Goal: Find contact information: Obtain details needed to contact an individual or organization

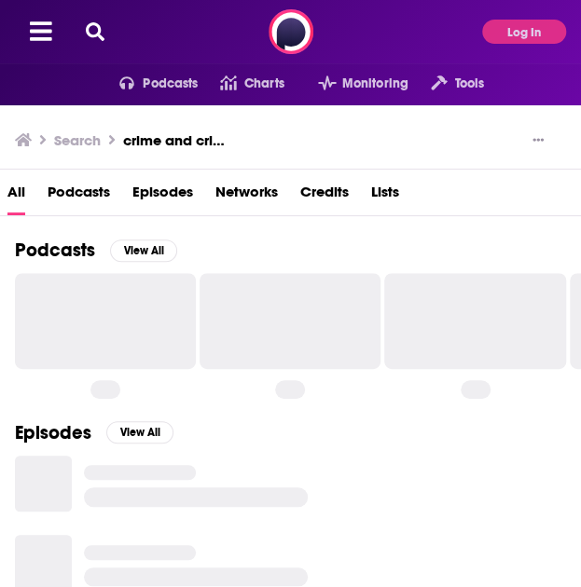
click at [95, 35] on icon at bounding box center [95, 31] width 19 height 19
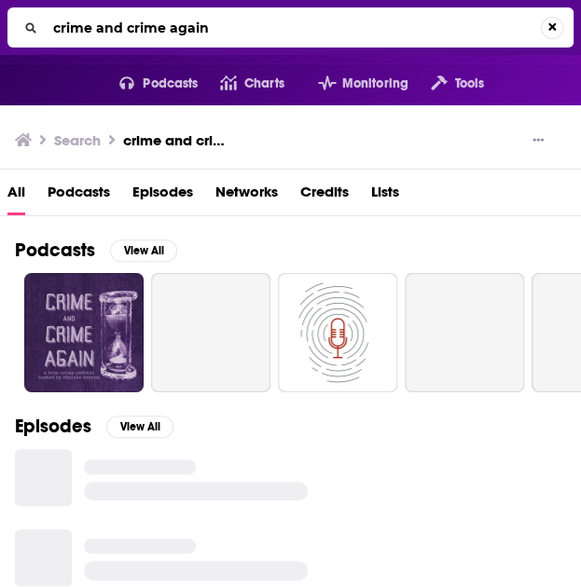
click at [182, 21] on input "crime and crime again" at bounding box center [293, 28] width 495 height 30
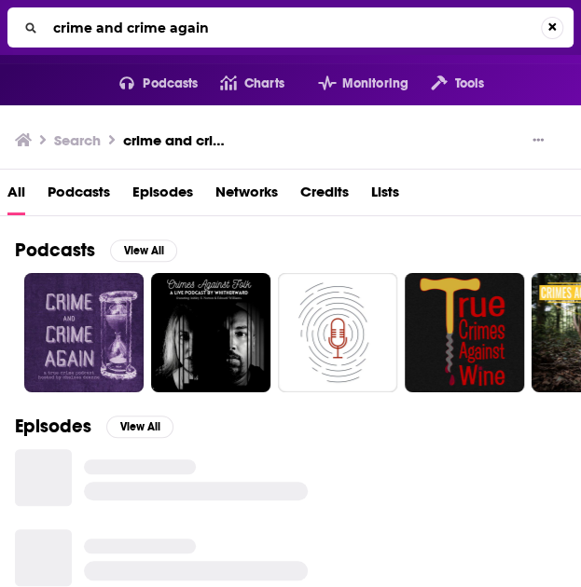
click at [182, 21] on input "crime and crime again" at bounding box center [293, 28] width 495 height 30
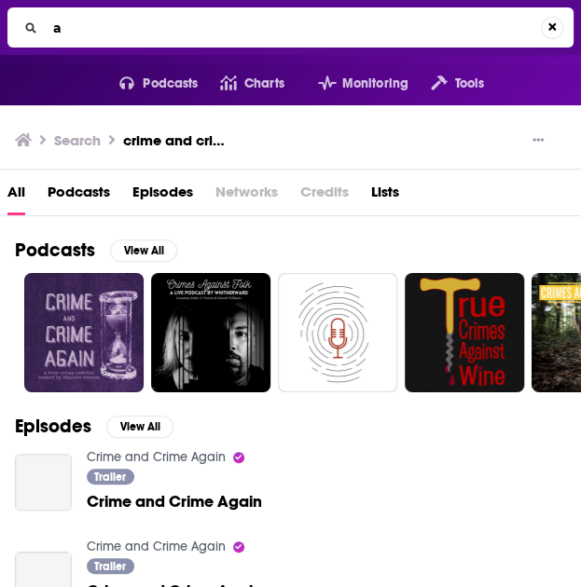
click at [182, 21] on input "a" at bounding box center [293, 28] width 495 height 30
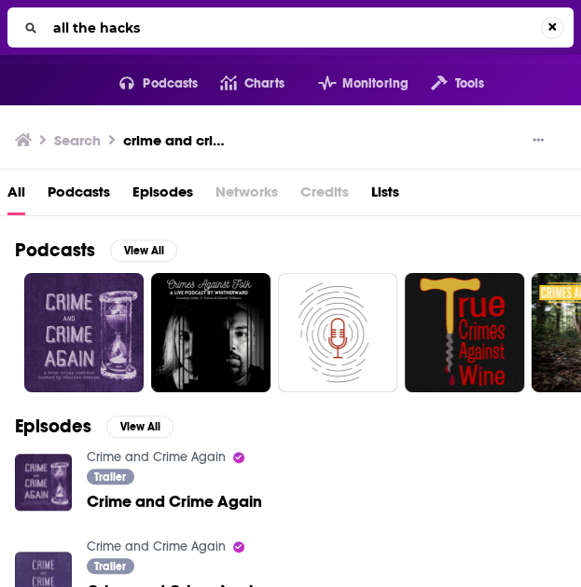
type input "all the hacks"
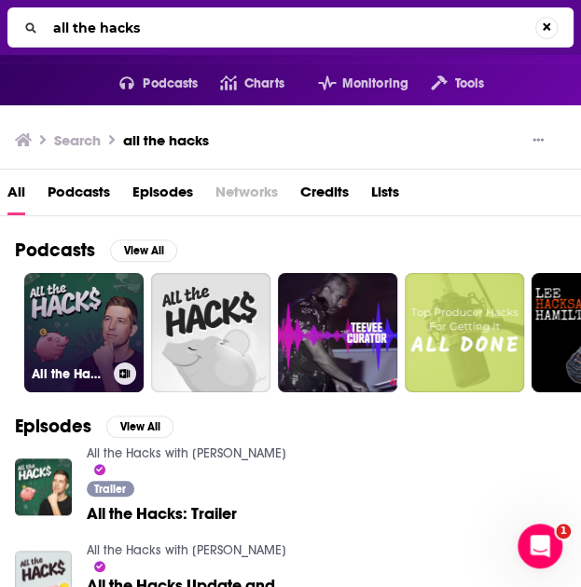
click at [75, 311] on link "All the Hacks with [PERSON_NAME]" at bounding box center [83, 332] width 119 height 119
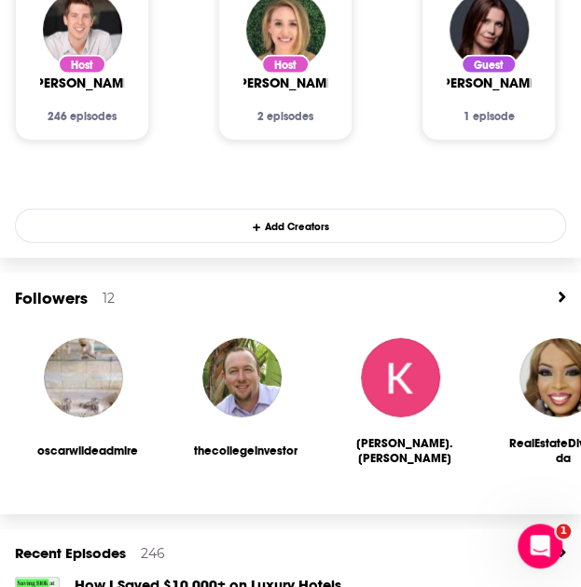
scroll to position [871, 0]
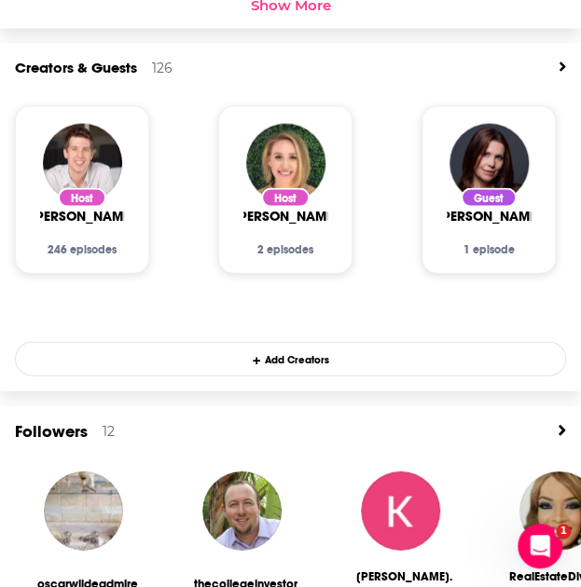
click at [560, 61] on icon "View All" at bounding box center [562, 66] width 7 height 15
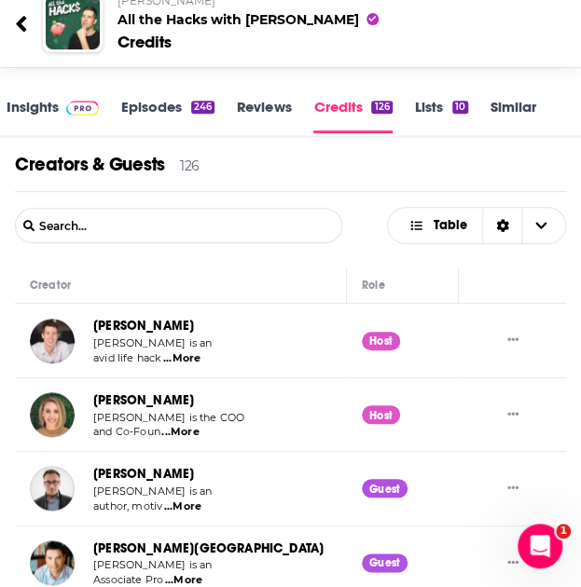
scroll to position [2, 0]
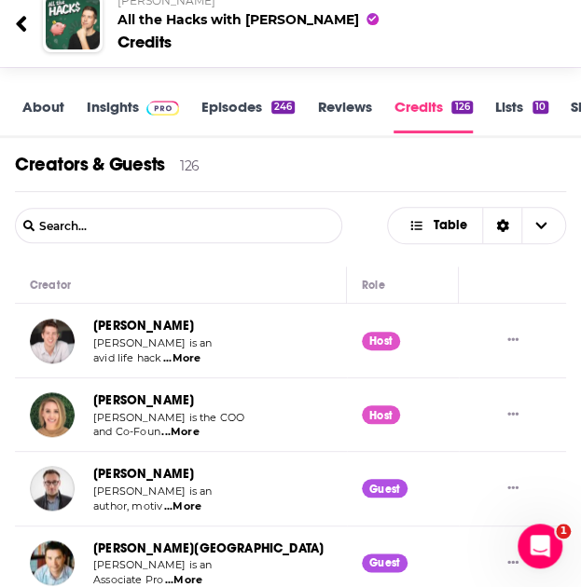
click at [44, 98] on link "About" at bounding box center [43, 115] width 42 height 35
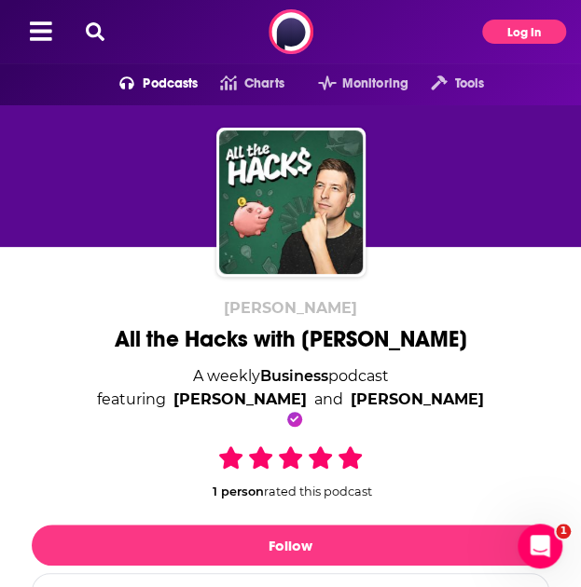
click at [504, 31] on button "Log In" at bounding box center [524, 32] width 84 height 24
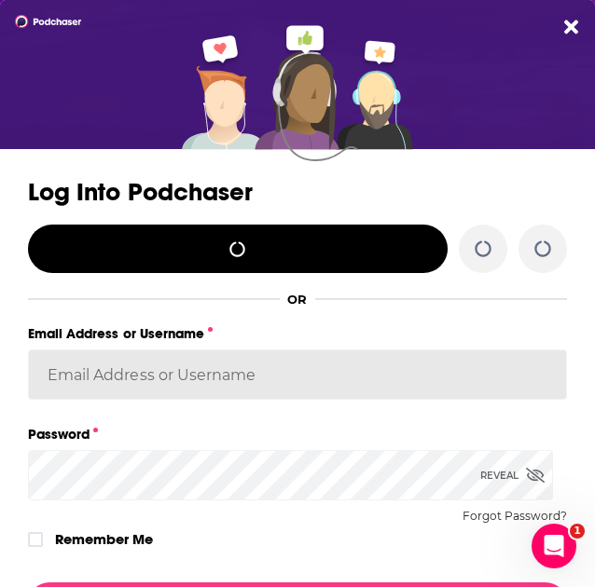
type input "[PERSON_NAME].[PERSON_NAME]"
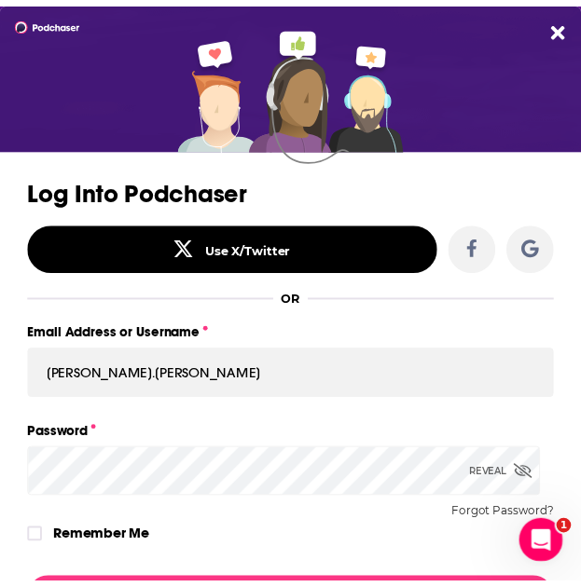
scroll to position [167, 0]
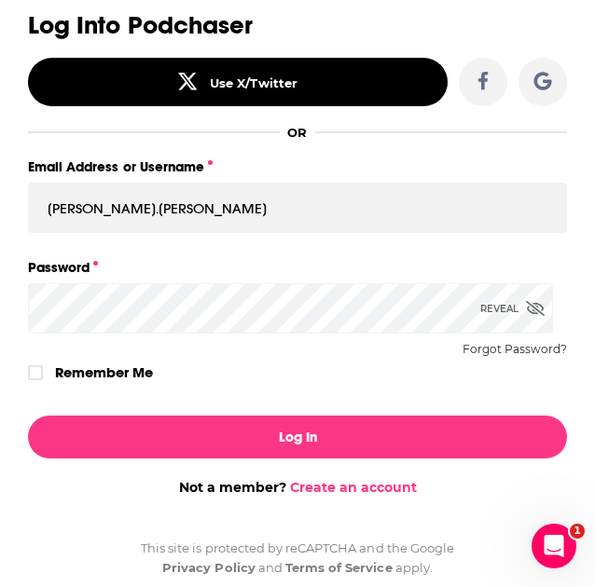
click at [74, 363] on div "Log Into Podchaser Use X/Twitter OR Email Address or Username [PERSON_NAME].[PE…" at bounding box center [297, 200] width 595 height 402
click at [73, 371] on label "Remember Me" at bounding box center [104, 373] width 98 height 26
click at [41, 381] on input "rememberMe" at bounding box center [35, 381] width 11 height 0
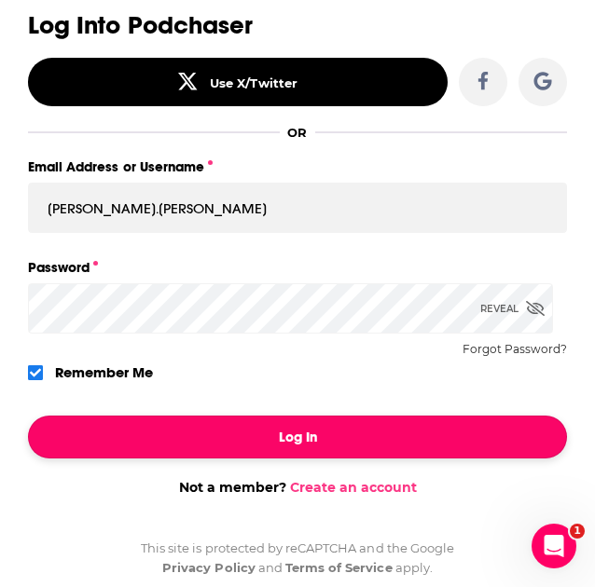
click at [158, 435] on button "Log In" at bounding box center [297, 437] width 539 height 43
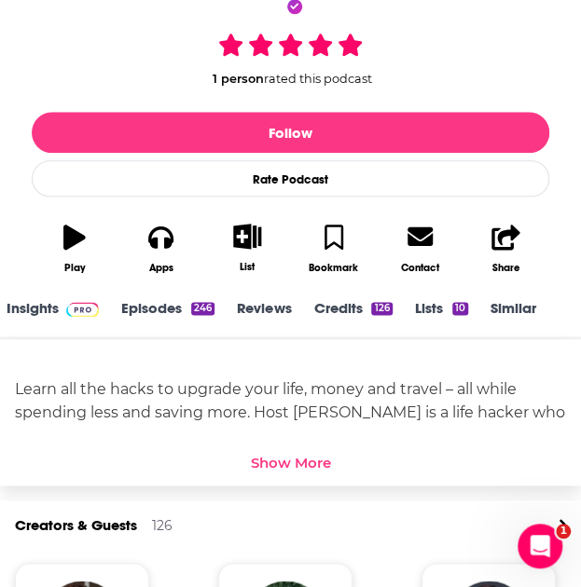
scroll to position [2, 0]
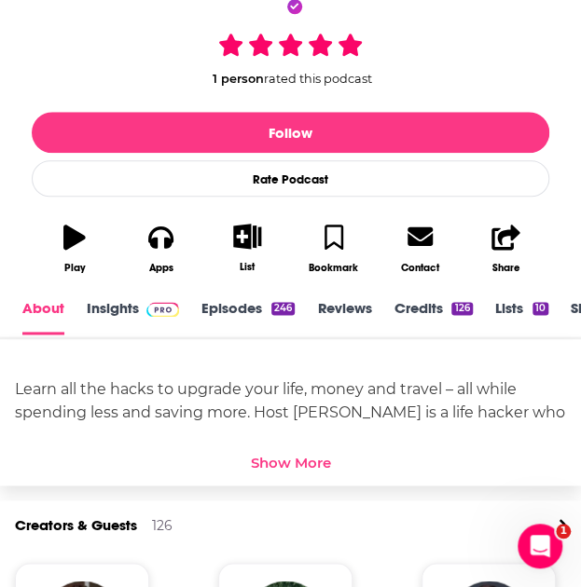
click at [265, 462] on div "Show More" at bounding box center [291, 462] width 80 height 18
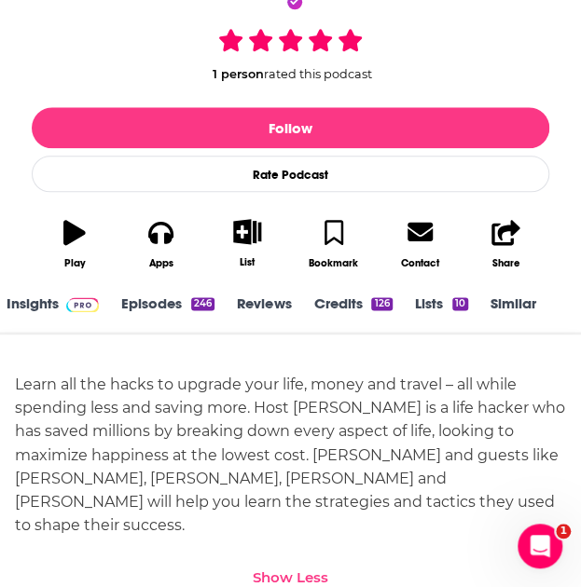
scroll to position [2, 80]
click at [406, 245] on link "Contact" at bounding box center [420, 244] width 87 height 74
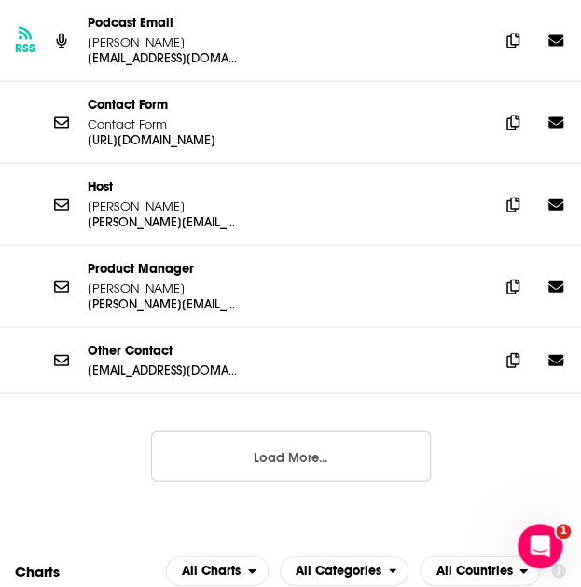
scroll to position [2662, 0]
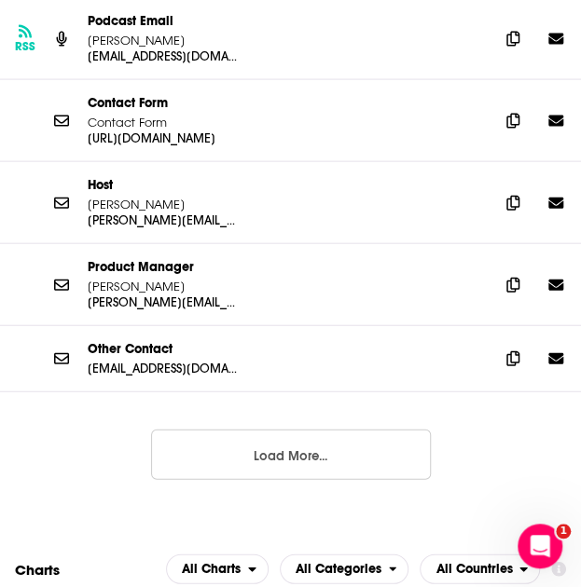
click at [311, 430] on button "Load More..." at bounding box center [291, 455] width 280 height 50
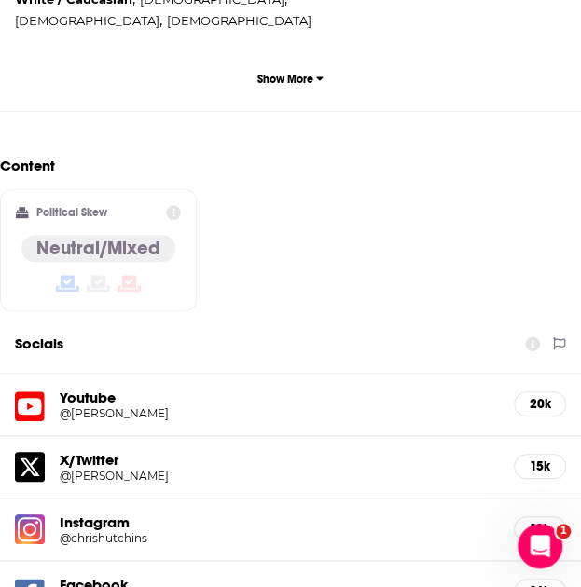
scroll to position [1737, 0]
